Goal: Transaction & Acquisition: Book appointment/travel/reservation

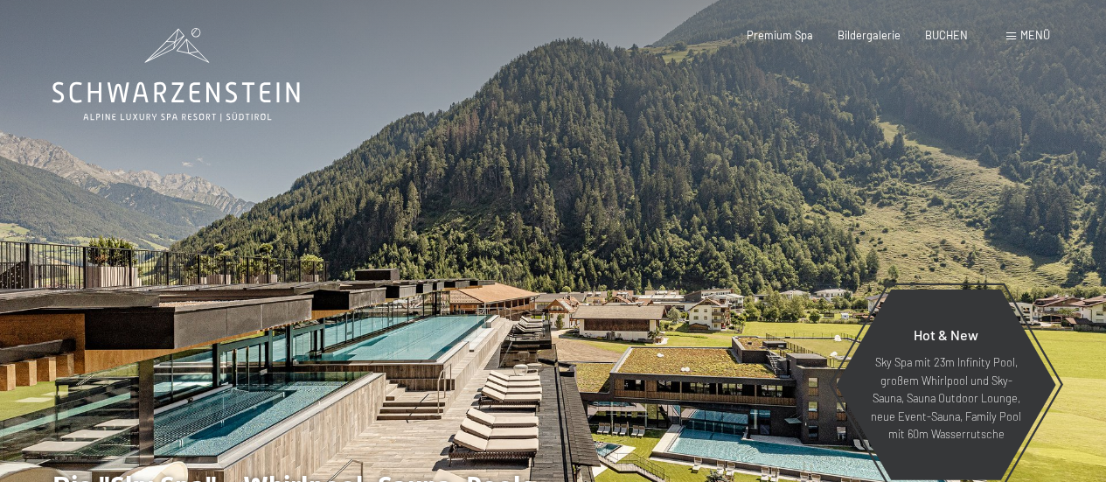
click at [1018, 35] on div "Menü" at bounding box center [1028, 36] width 44 height 16
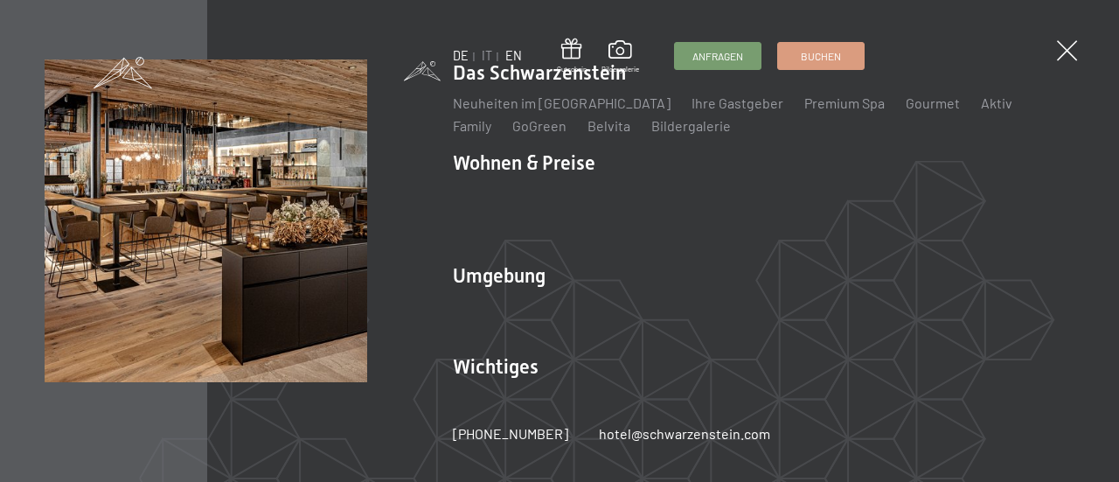
click at [512, 55] on link "EN" at bounding box center [513, 55] width 17 height 15
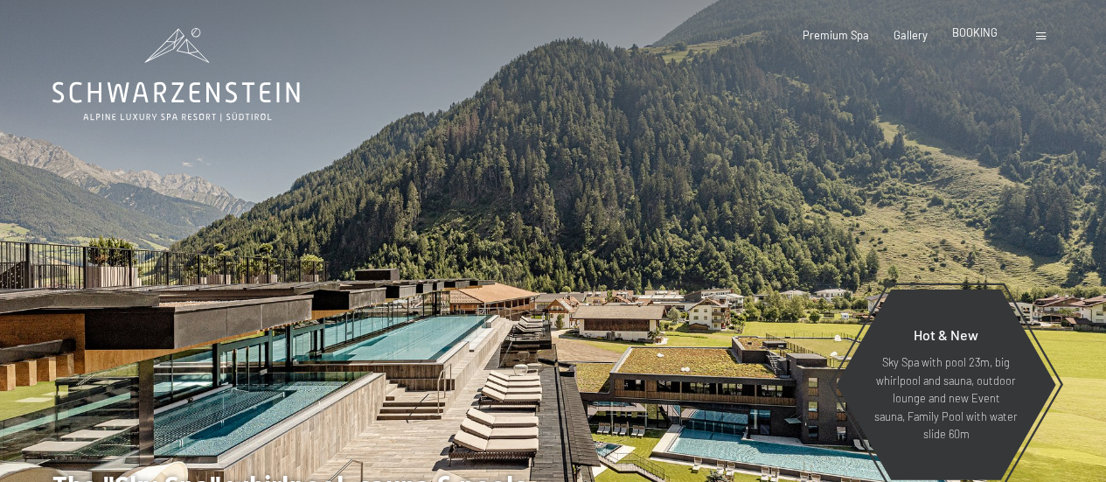
click at [964, 39] on span "BOOKING" at bounding box center [974, 32] width 45 height 14
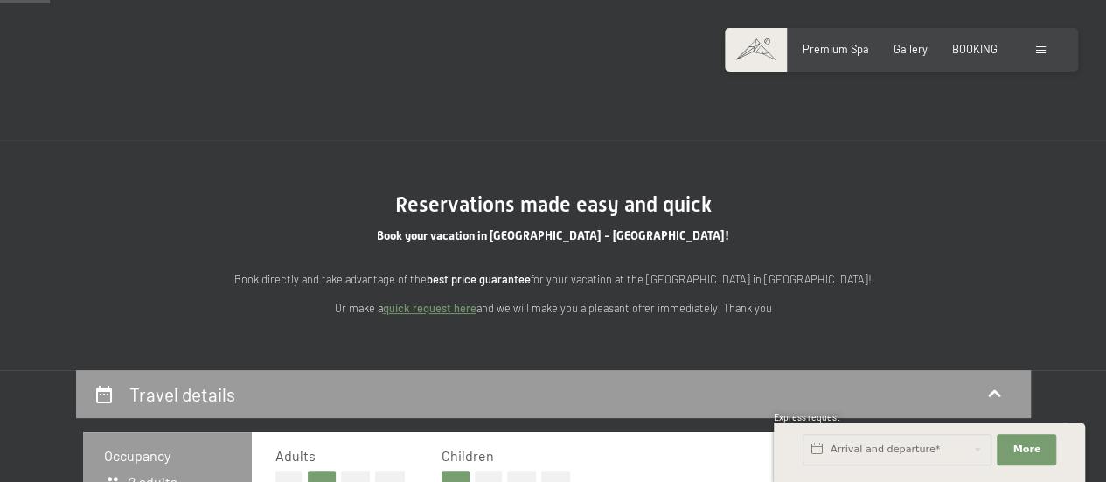
scroll to position [262, 0]
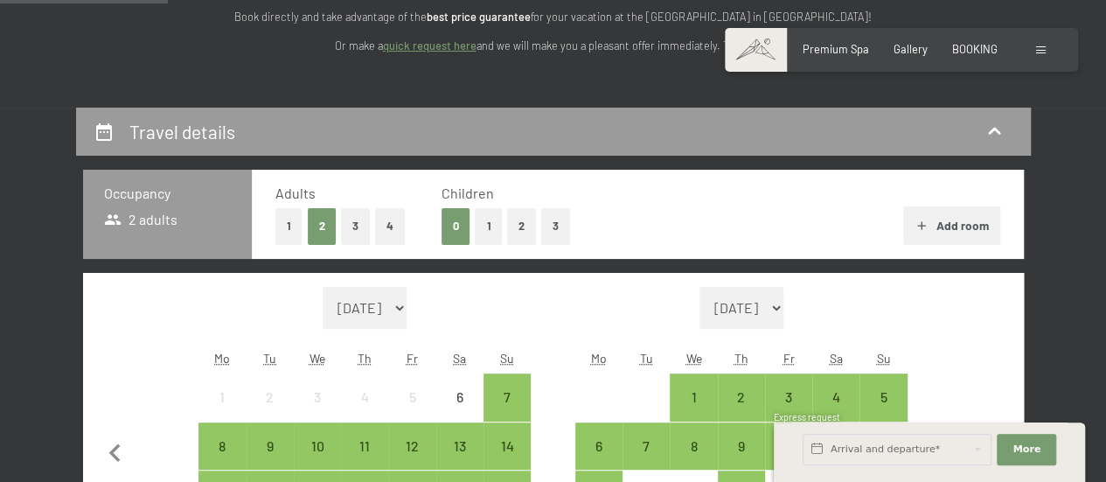
click at [479, 226] on button "1" at bounding box center [488, 226] width 27 height 36
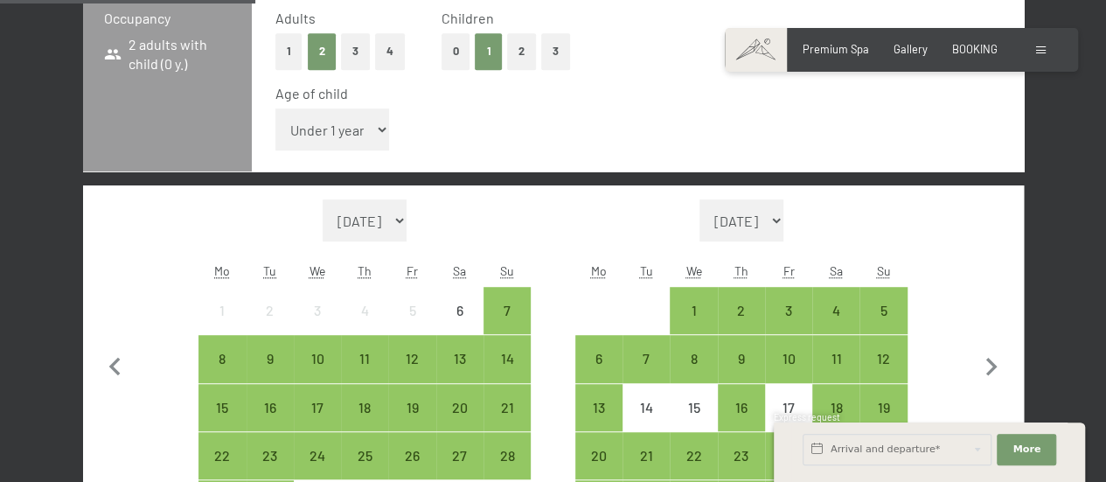
scroll to position [8, 0]
click at [703, 299] on div "1" at bounding box center [693, 311] width 44 height 44
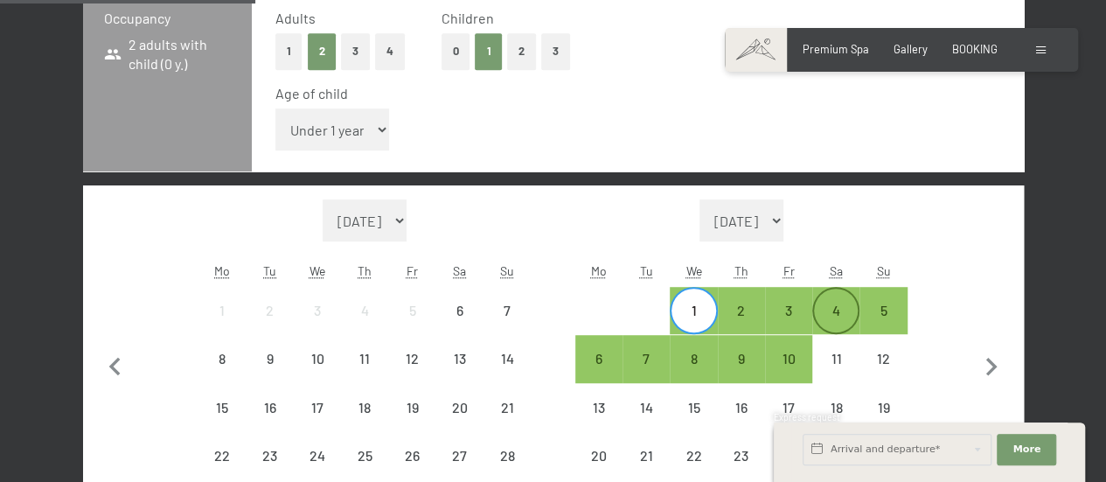
click at [820, 309] on div "4" at bounding box center [836, 325] width 44 height 44
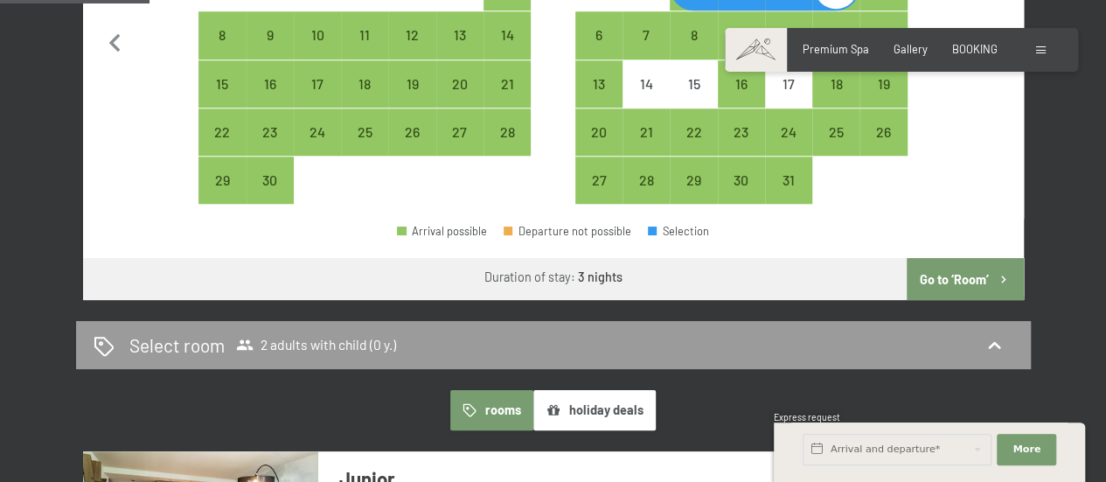
scroll to position [874, 0]
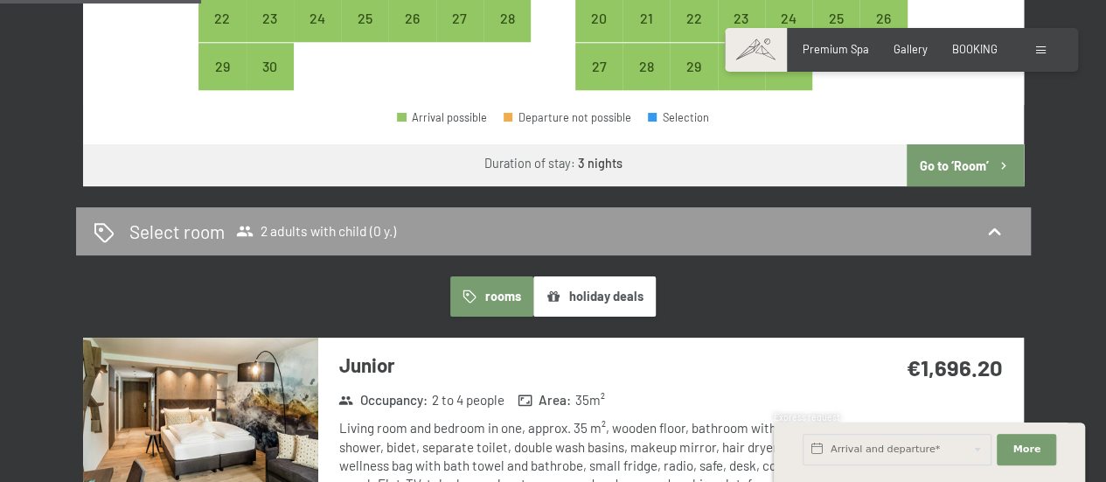
click at [932, 170] on button "Go to ‘Room’" at bounding box center [965, 165] width 116 height 42
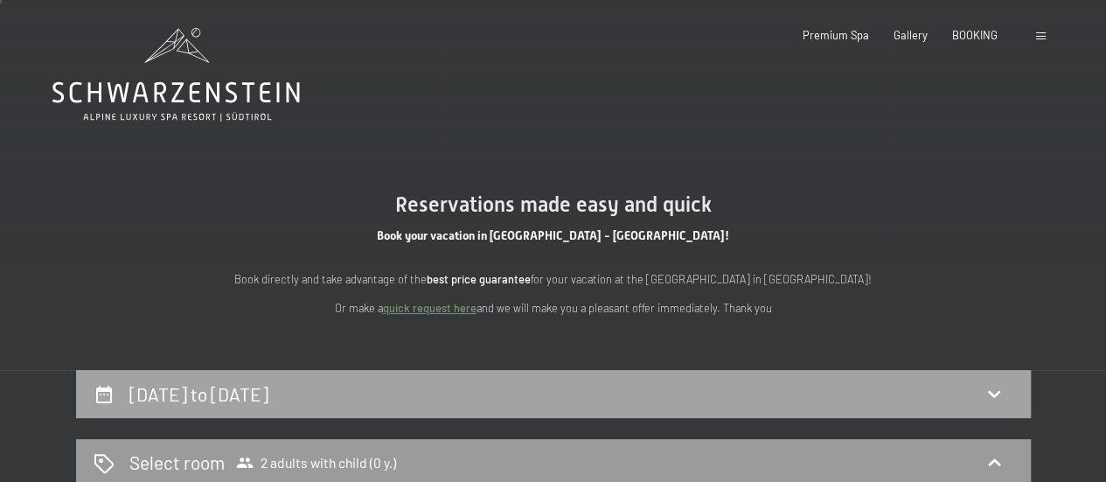
scroll to position [87, 0]
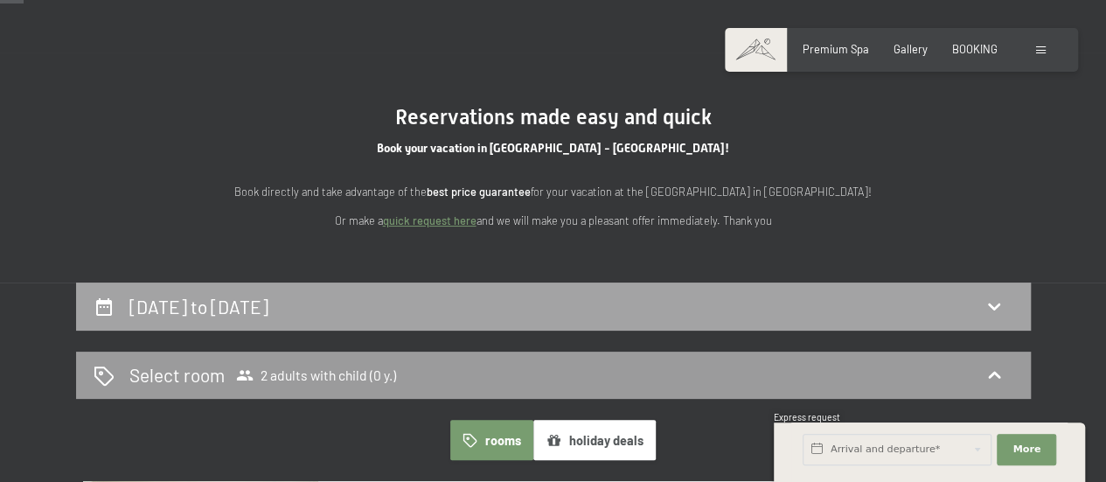
click at [268, 314] on h2 "1st October to 4th October 2025" at bounding box center [198, 307] width 139 height 22
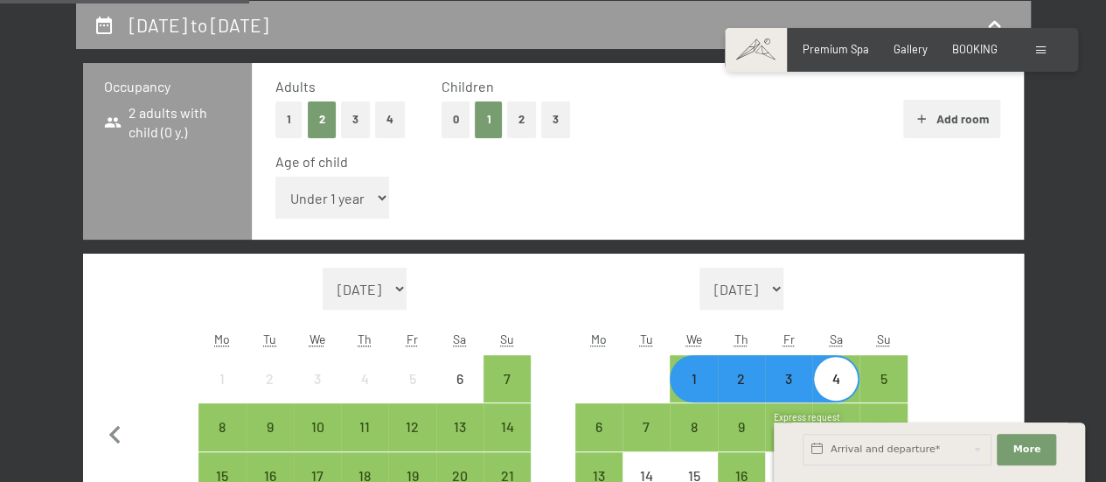
scroll to position [544, 0]
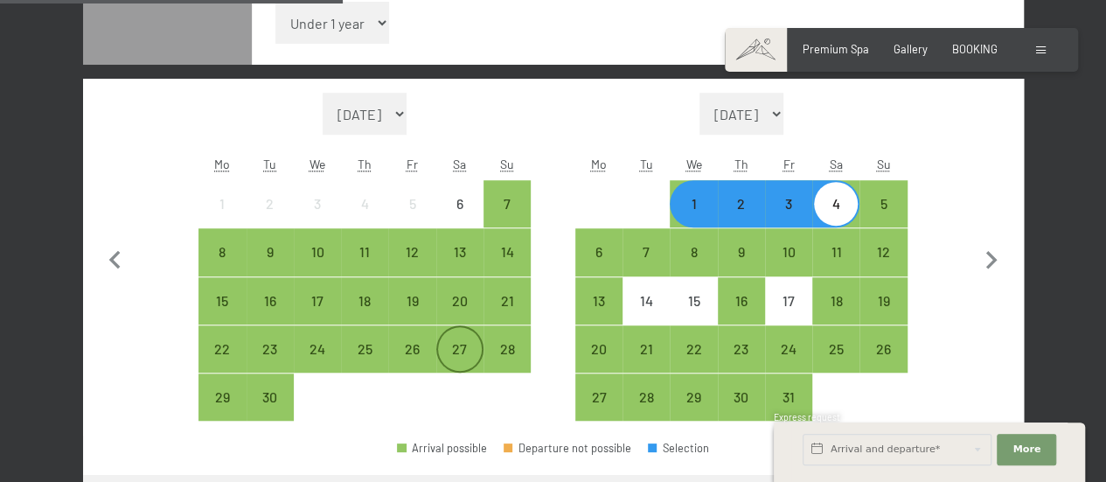
click at [462, 351] on div "27" at bounding box center [460, 364] width 44 height 44
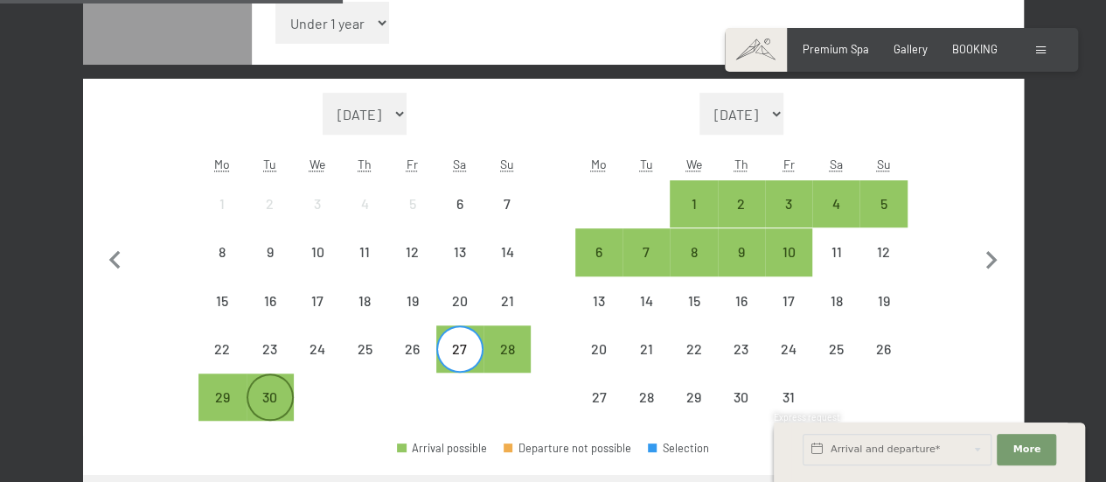
click at [275, 391] on div "30" at bounding box center [270, 412] width 44 height 44
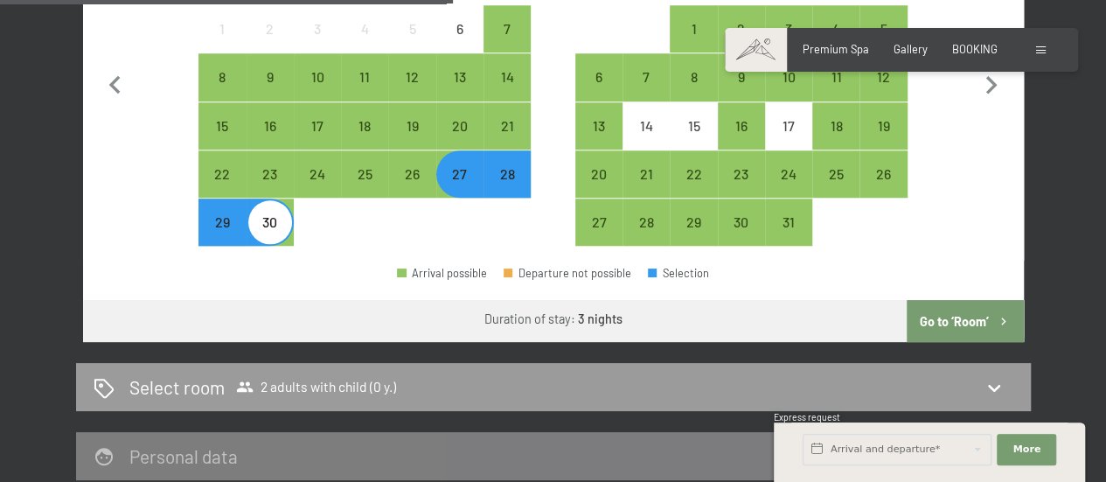
click at [935, 319] on button "Go to ‘Room’" at bounding box center [965, 321] width 116 height 42
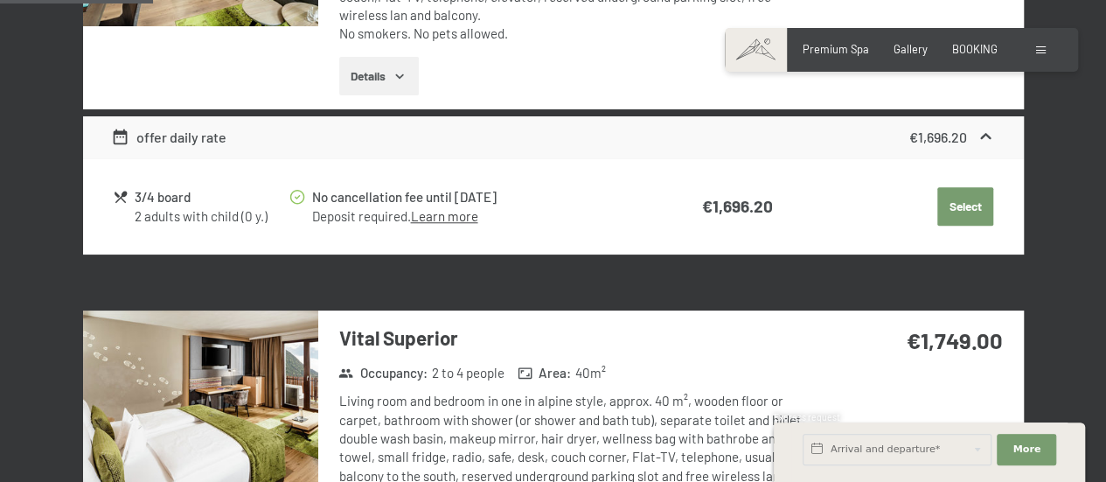
scroll to position [456, 0]
